Goal: Transaction & Acquisition: Purchase product/service

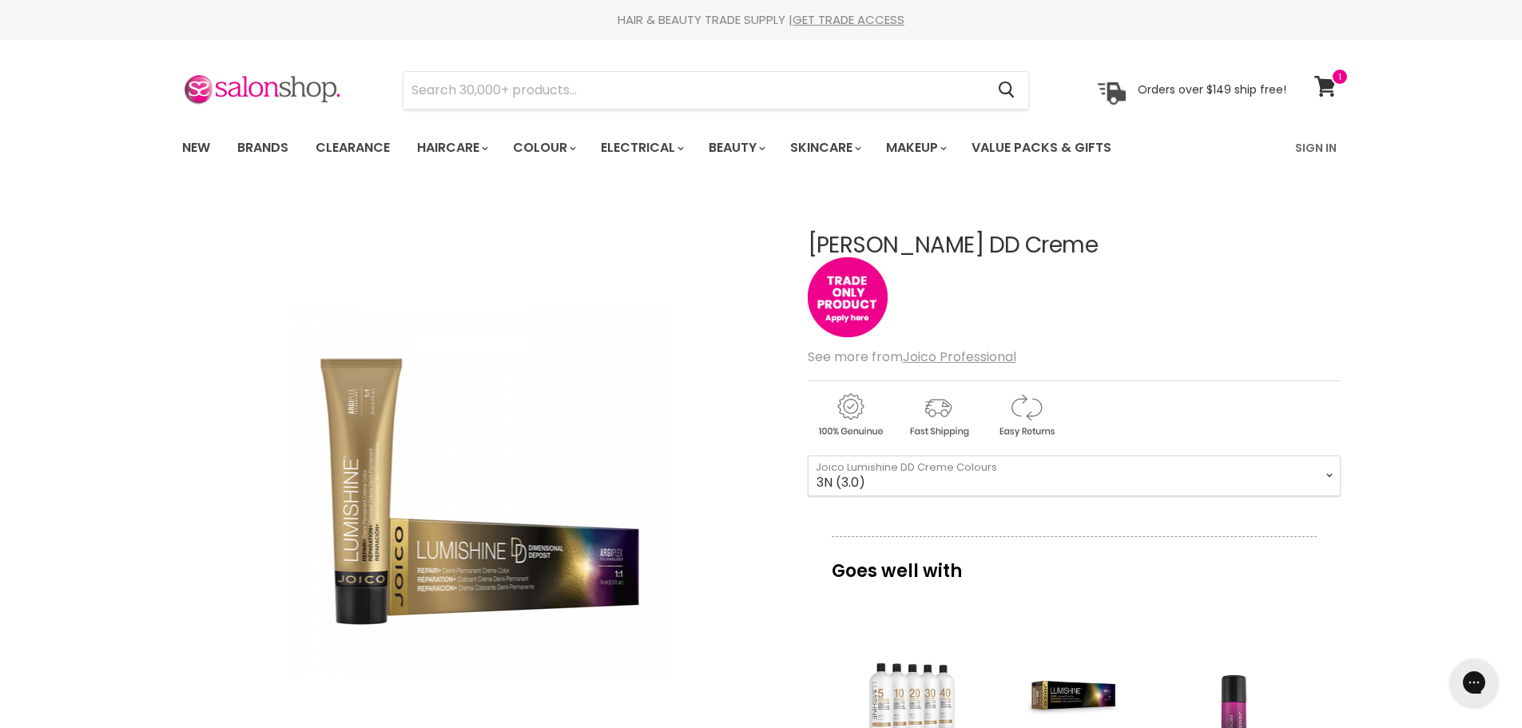
click at [808, 455] on select "10SB (10.8) 8SB (8.8) 6SB (6.8) 1BS (1.8) 10N (10.0) 8N (8.0) 6N (6.0) 3N (3.0)…" at bounding box center [1074, 475] width 533 height 40
select select "3N (3.0)"
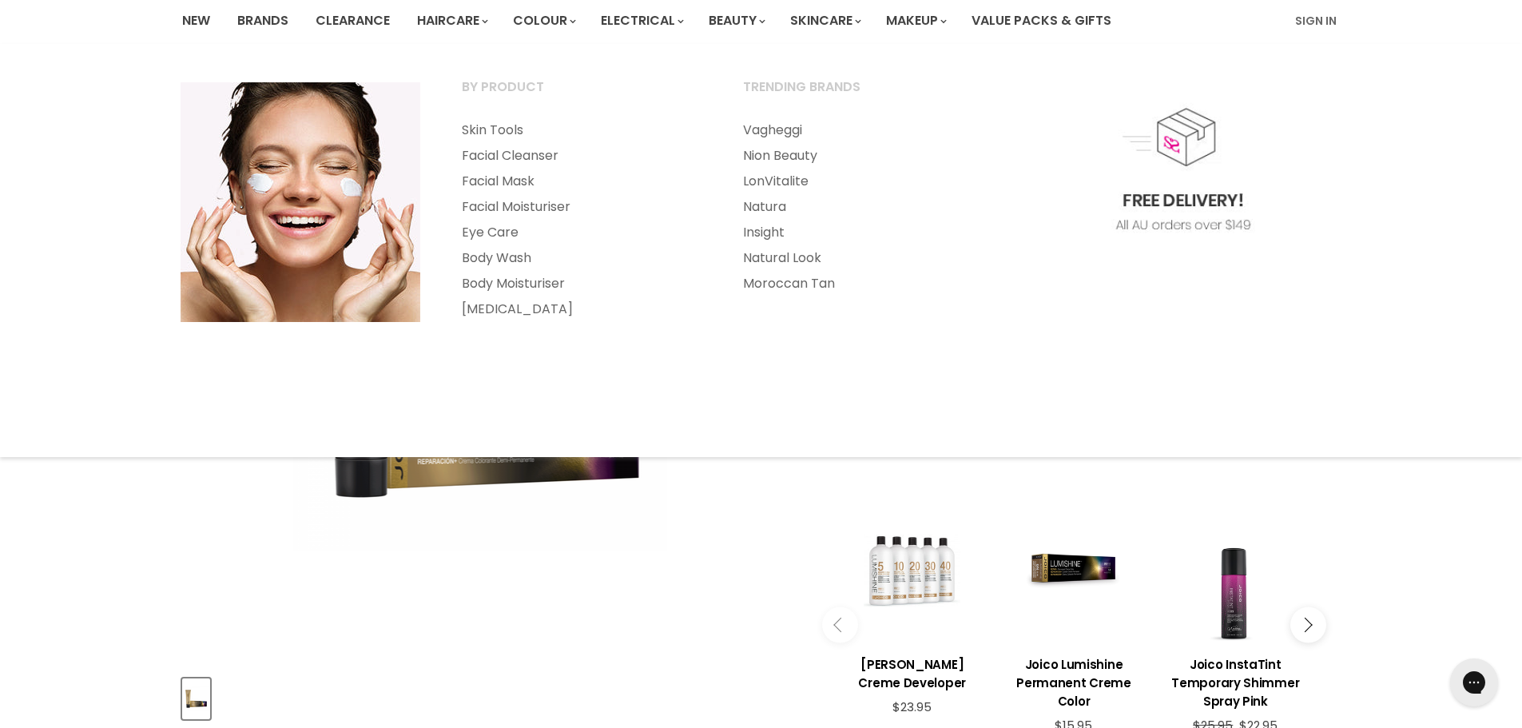
scroll to position [240, 0]
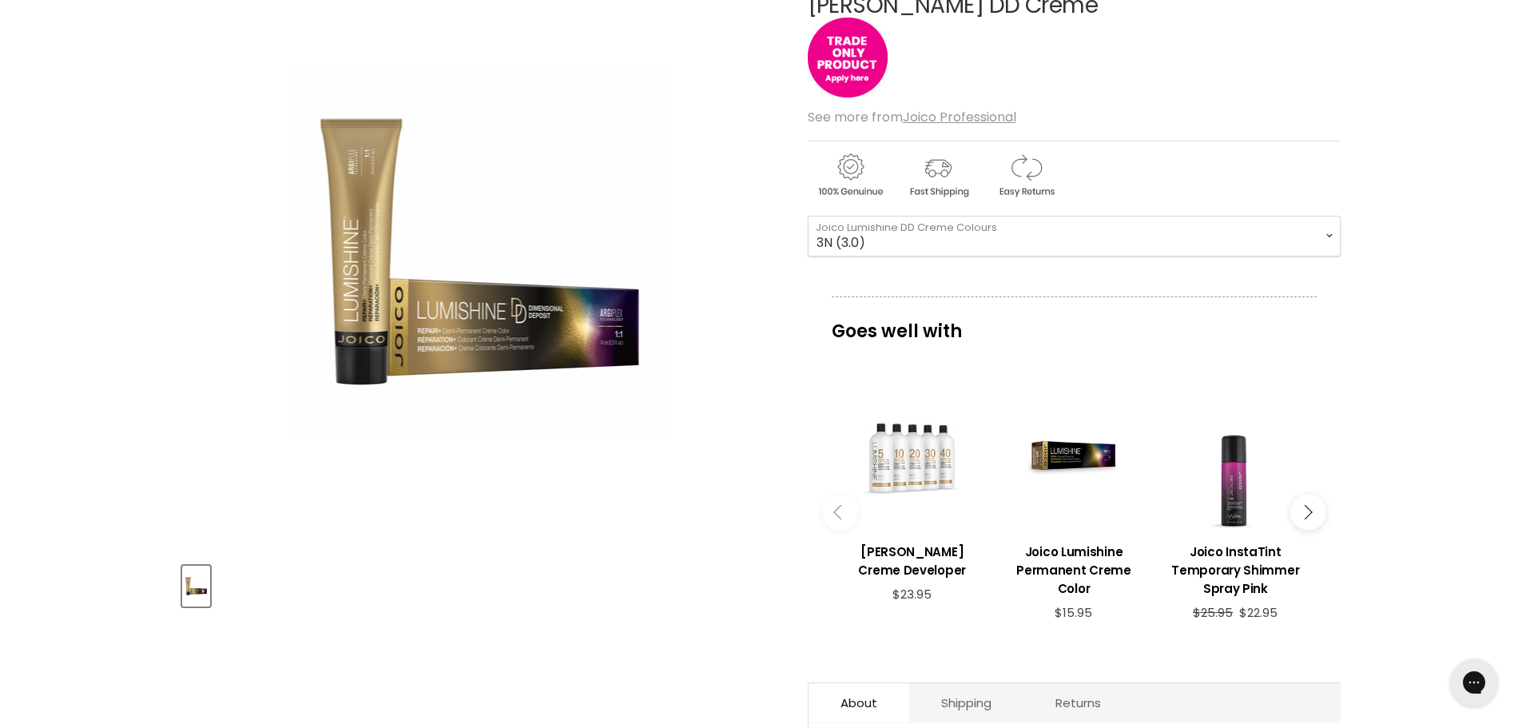
click at [1329, 246] on select "10SB (10.8) 8SB (8.8) 6SB (6.8) 1BS (1.8) 10N (10.0) 8N (8.0) 6N (6.0) 3N (3.0)…" at bounding box center [1074, 236] width 533 height 40
click at [1452, 411] on div "Home [PERSON_NAME] DD Creme Click or scroll to zoom Tap or pinch to zoom" at bounding box center [761, 742] width 1522 height 1576
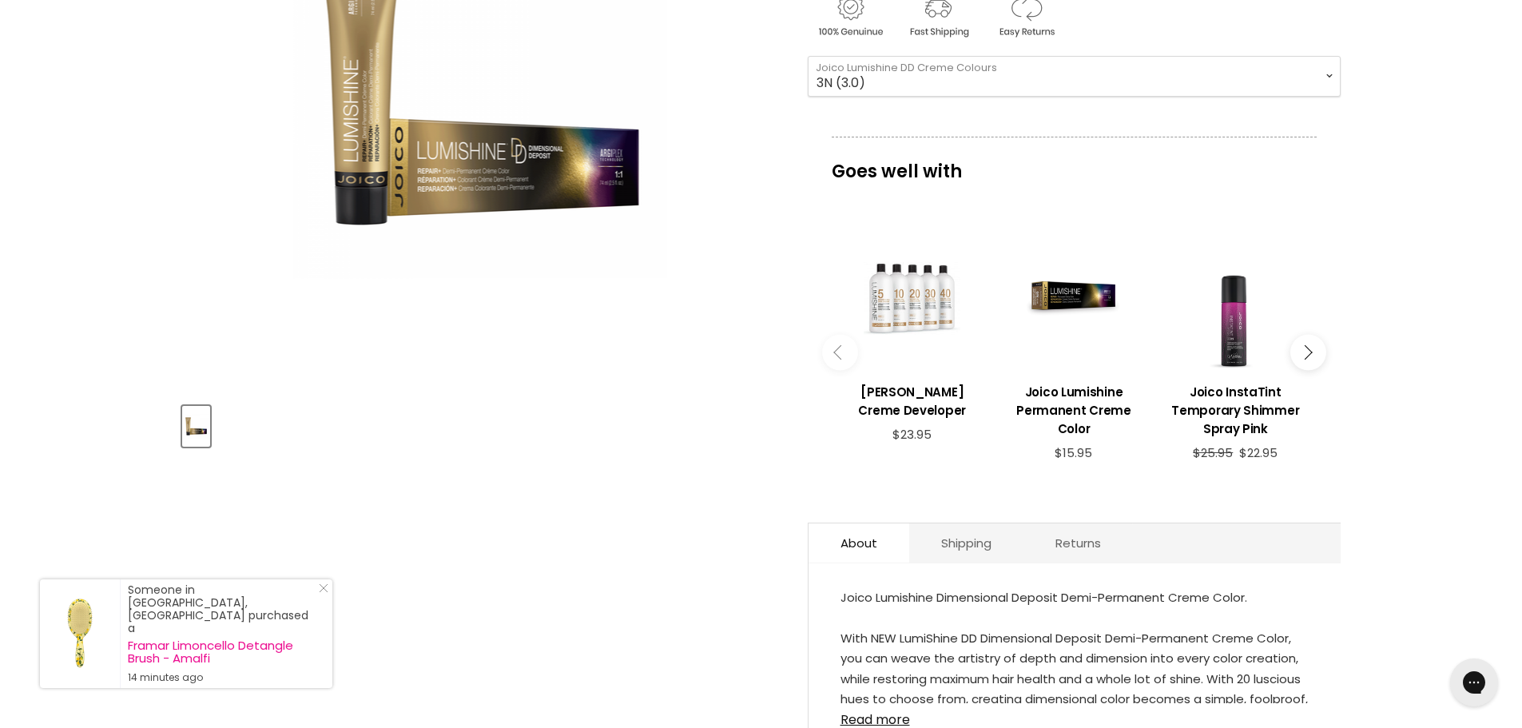
scroll to position [0, 0]
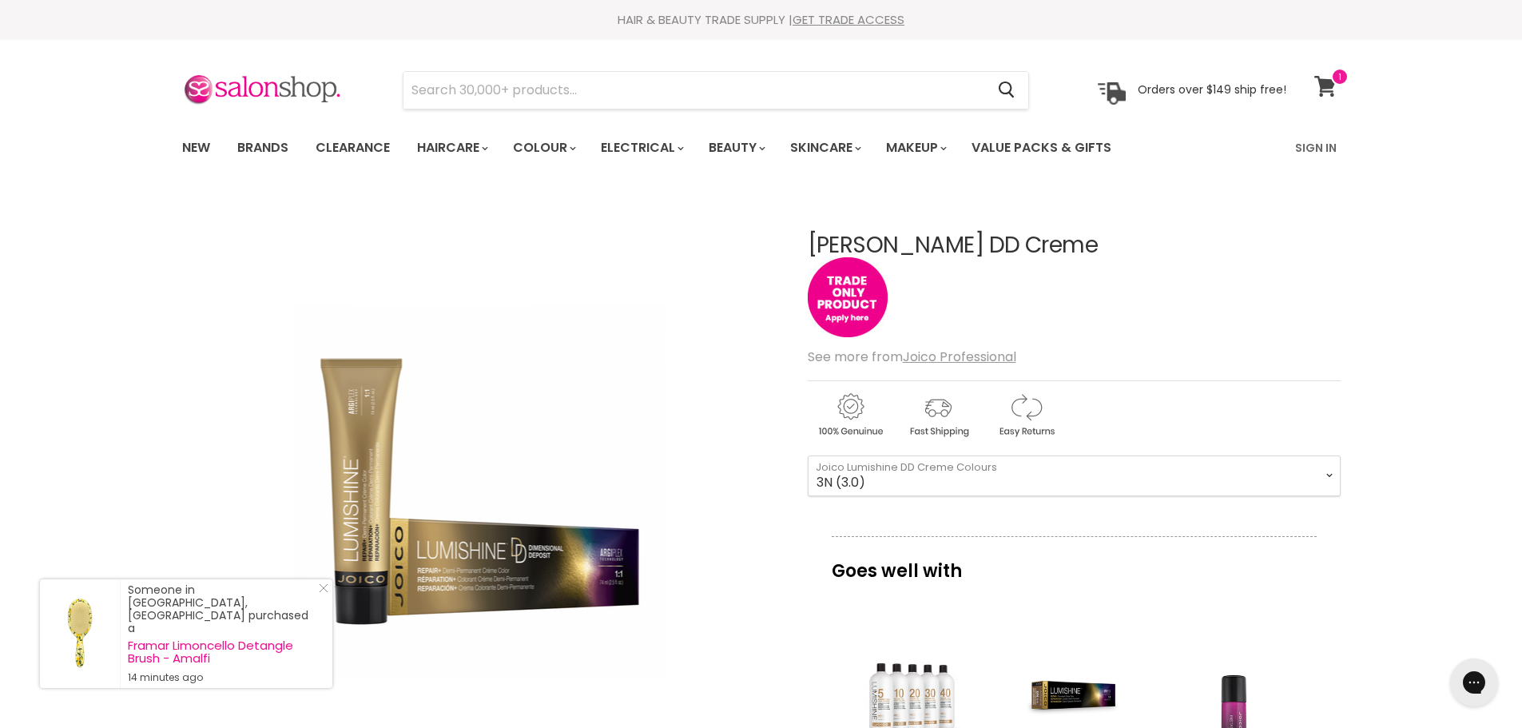
click at [1327, 76] on icon at bounding box center [1325, 86] width 22 height 21
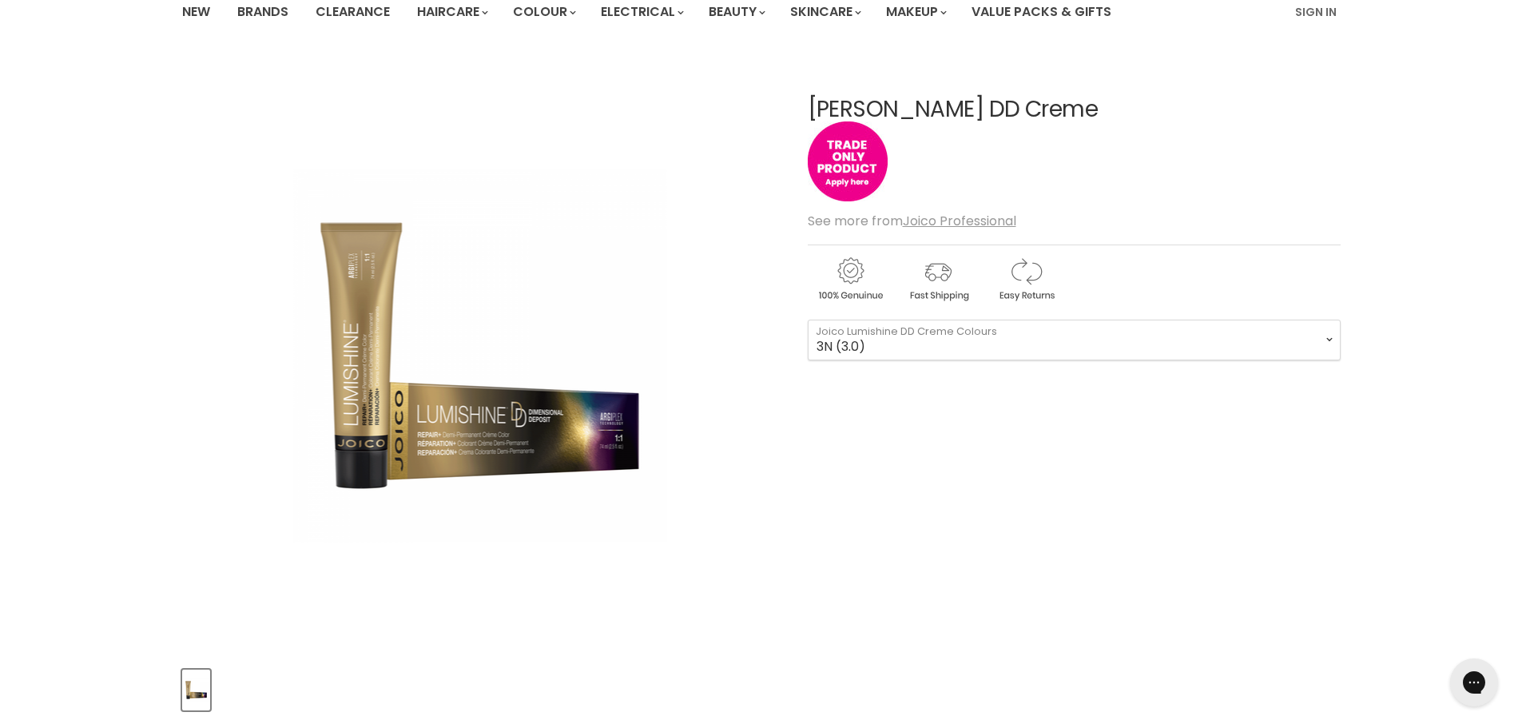
scroll to position [240, 0]
